Goal: Navigation & Orientation: Go to known website

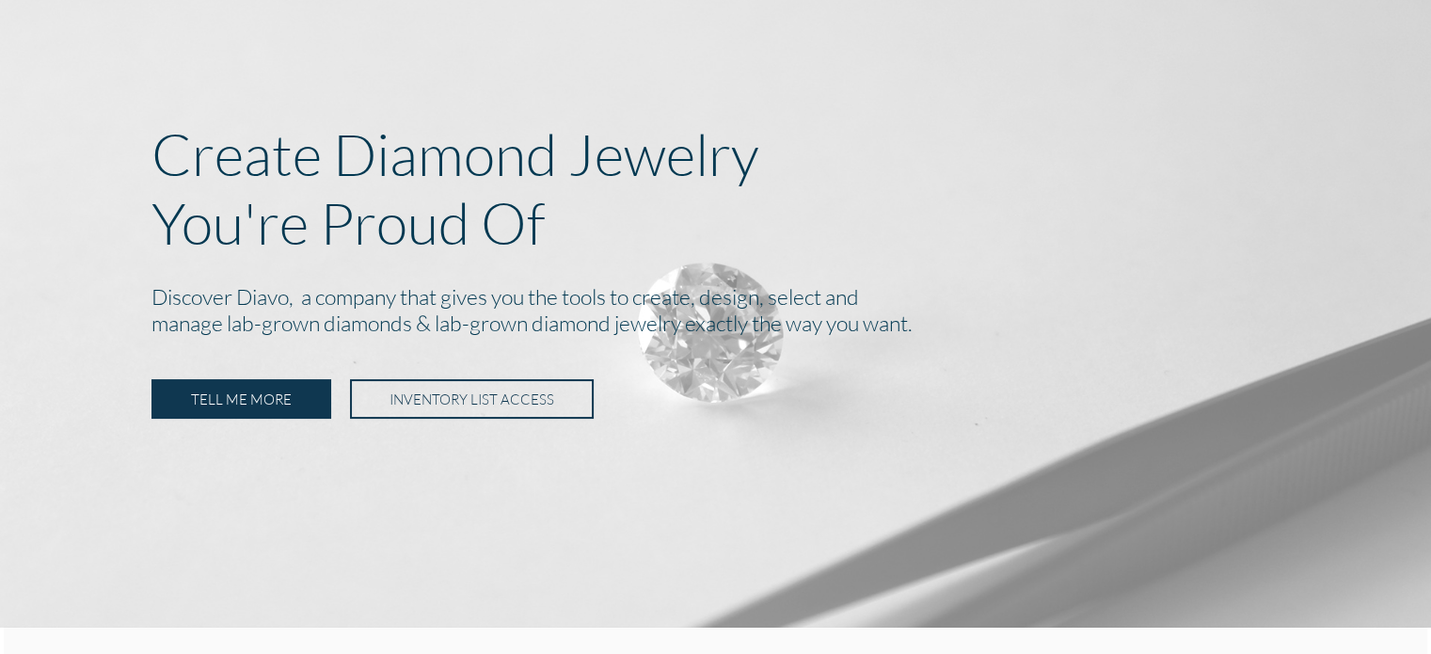
scroll to position [148, 0]
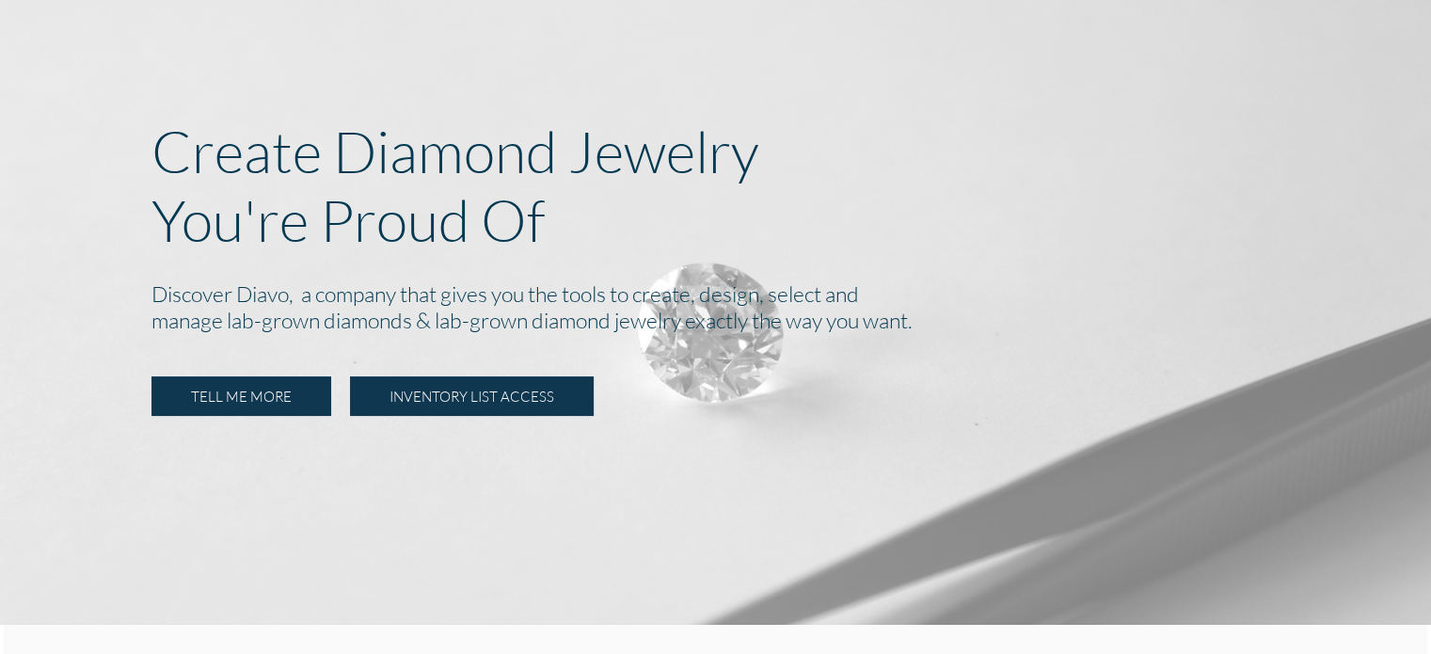
click at [430, 395] on link "INVENTORY LIST ACCESS" at bounding box center [472, 396] width 244 height 40
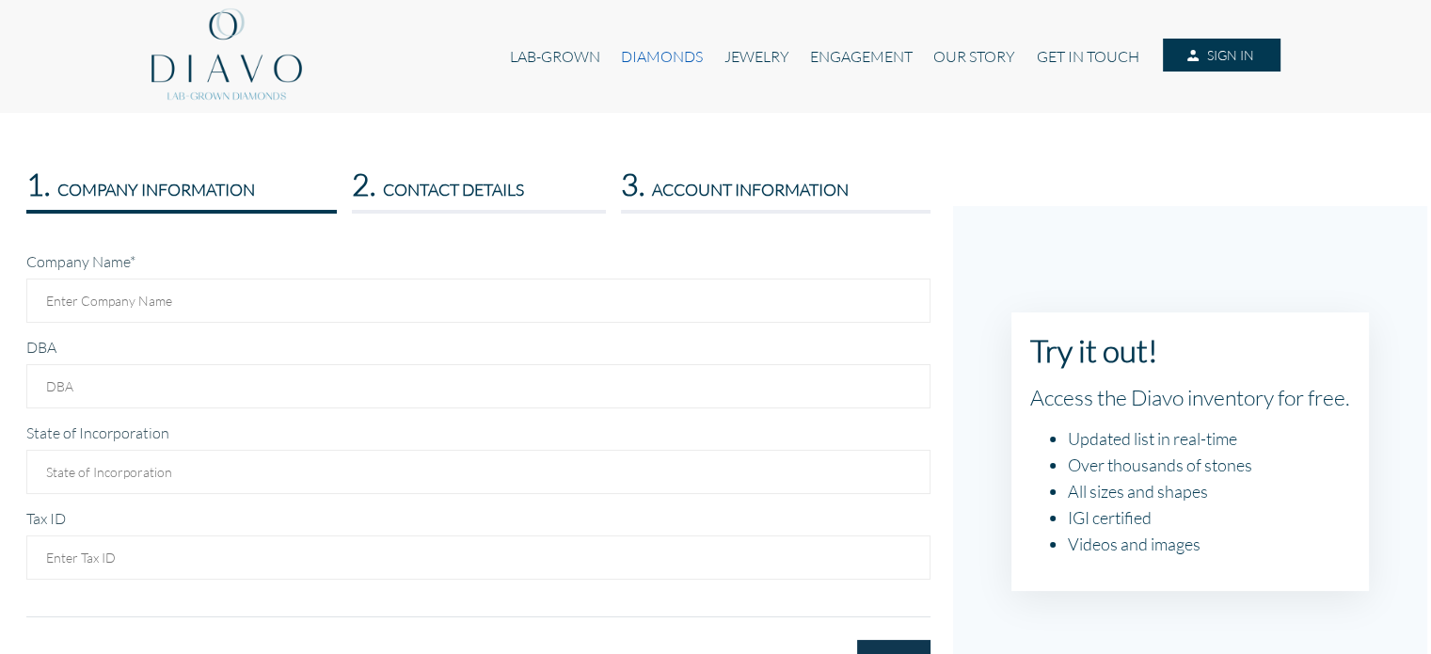
click at [660, 61] on link "DIAMONDS" at bounding box center [662, 57] width 103 height 36
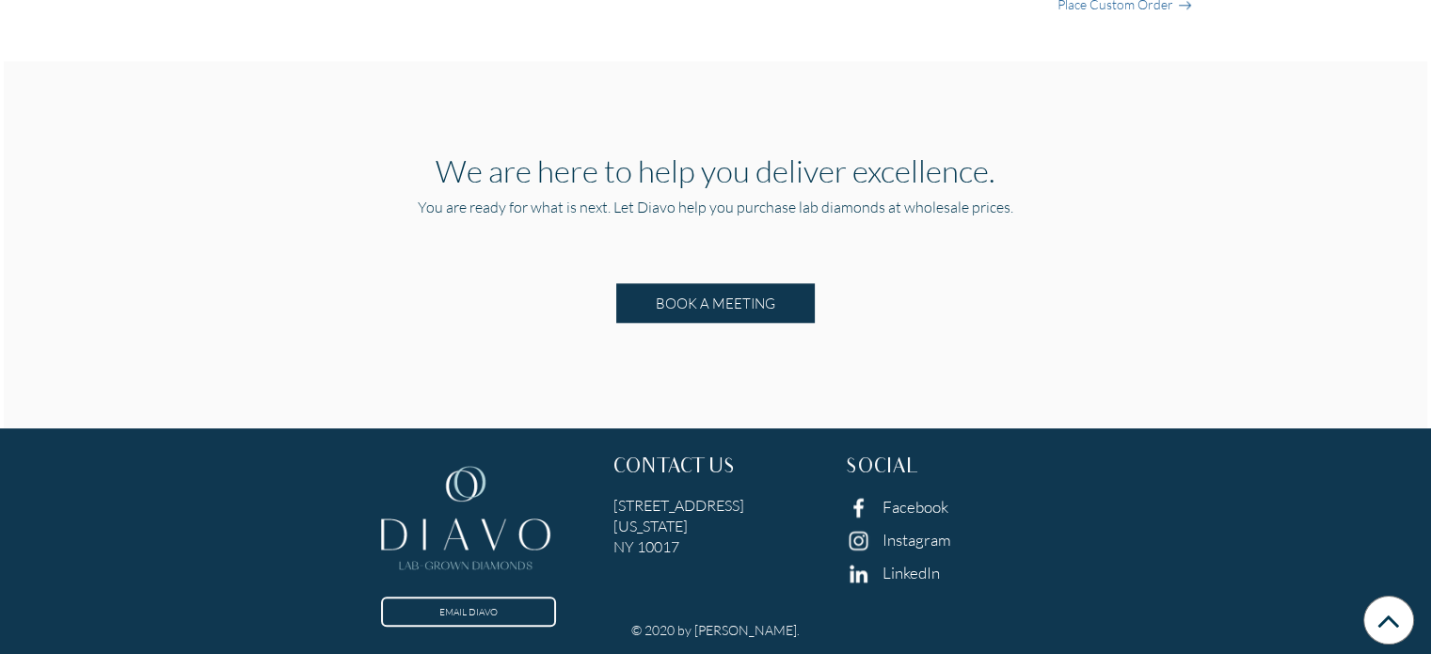
scroll to position [1917, 0]
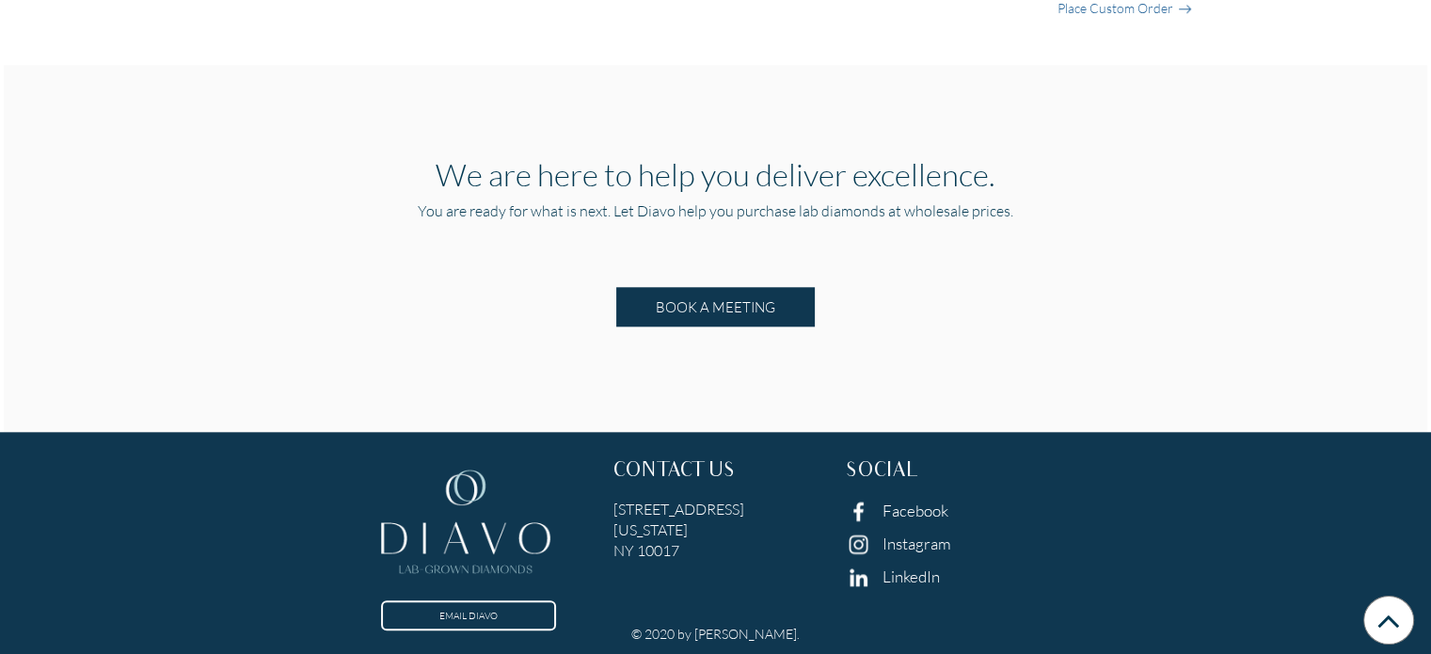
click at [897, 514] on link "Facebook" at bounding box center [916, 511] width 66 height 20
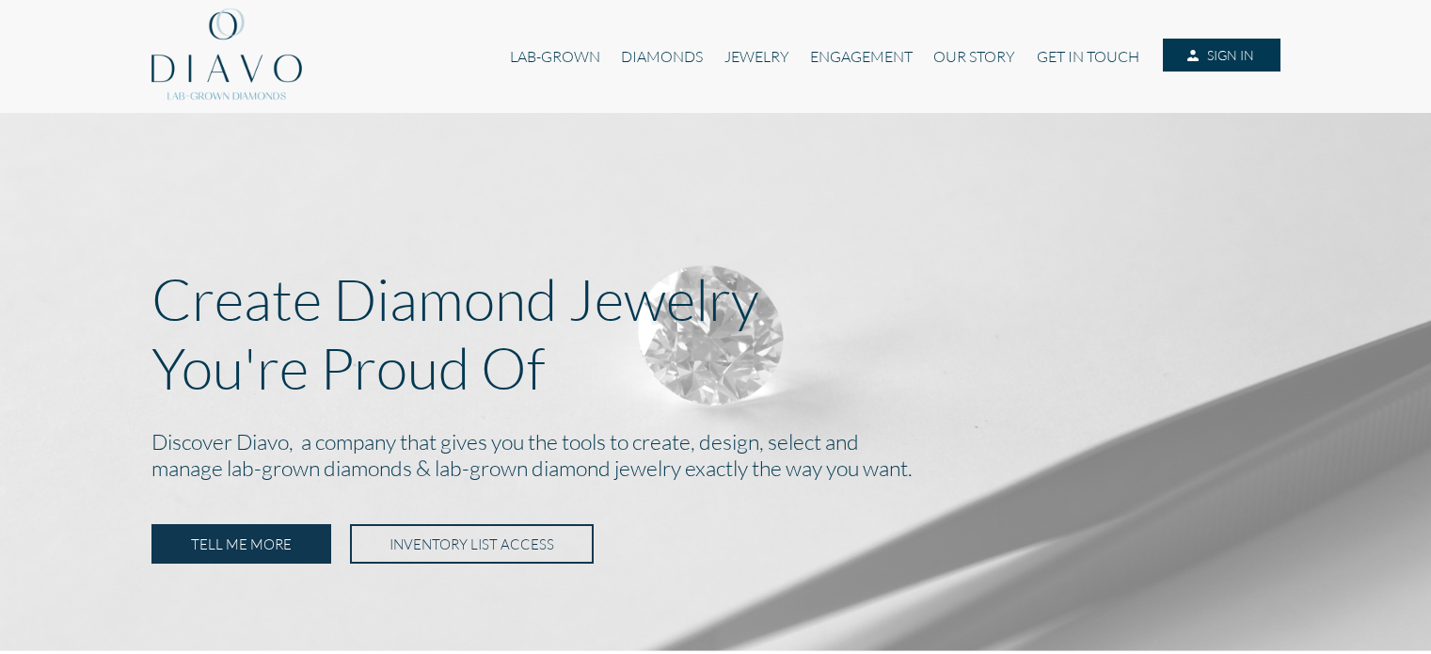
scroll to position [148, 0]
